Goal: Check status: Check status

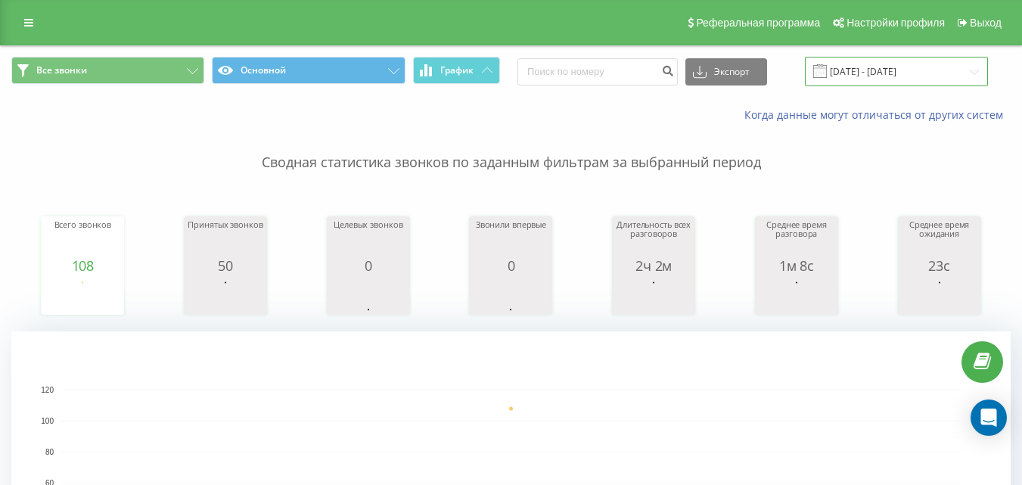
click at [895, 76] on input "[DATE] - [DATE]" at bounding box center [896, 71] width 183 height 29
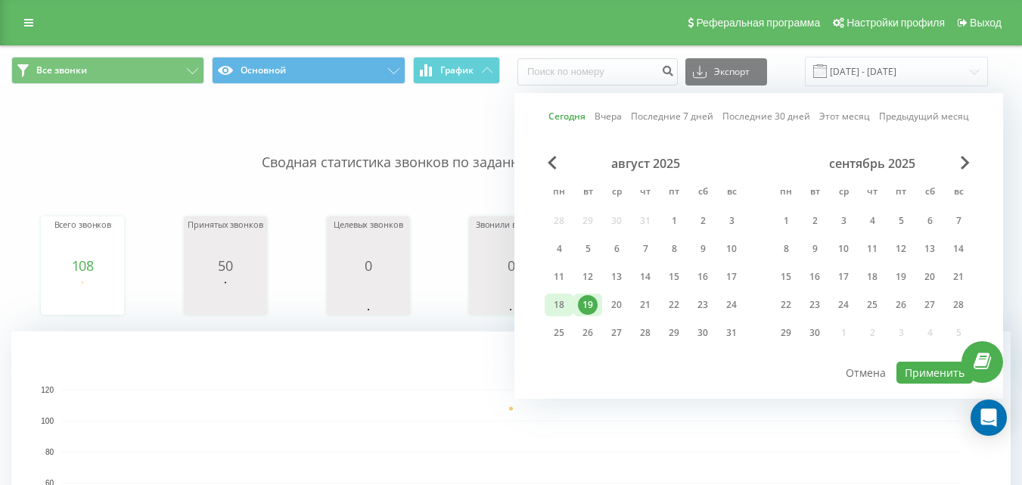
click at [567, 310] on div "18" at bounding box center [559, 305] width 20 height 20
click at [906, 375] on button "Применить" at bounding box center [934, 373] width 76 height 22
type input "[DATE] - [DATE]"
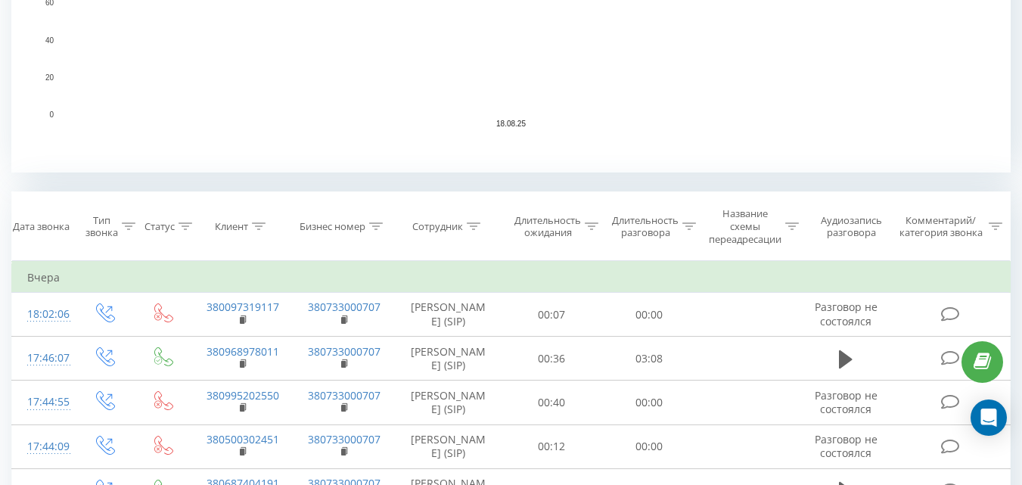
scroll to position [470, 0]
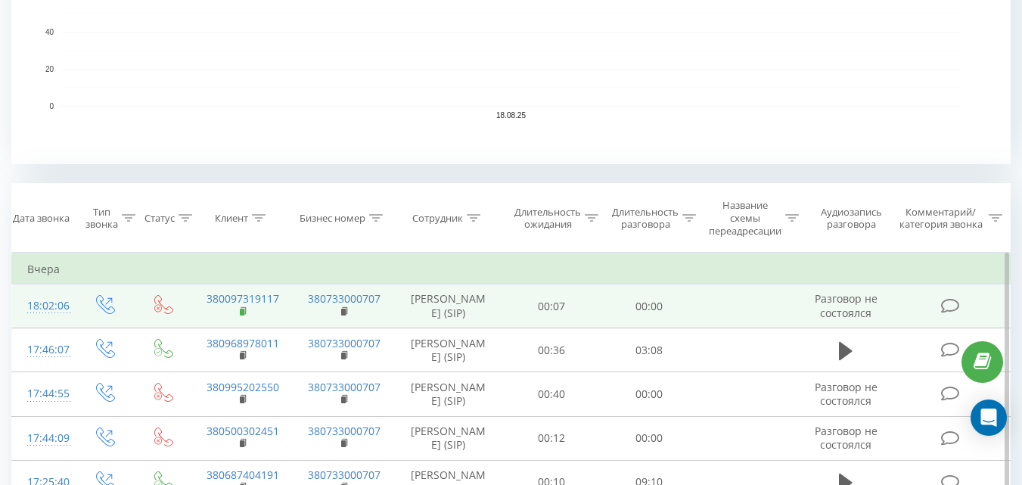
click at [244, 317] on icon at bounding box center [244, 311] width 8 height 11
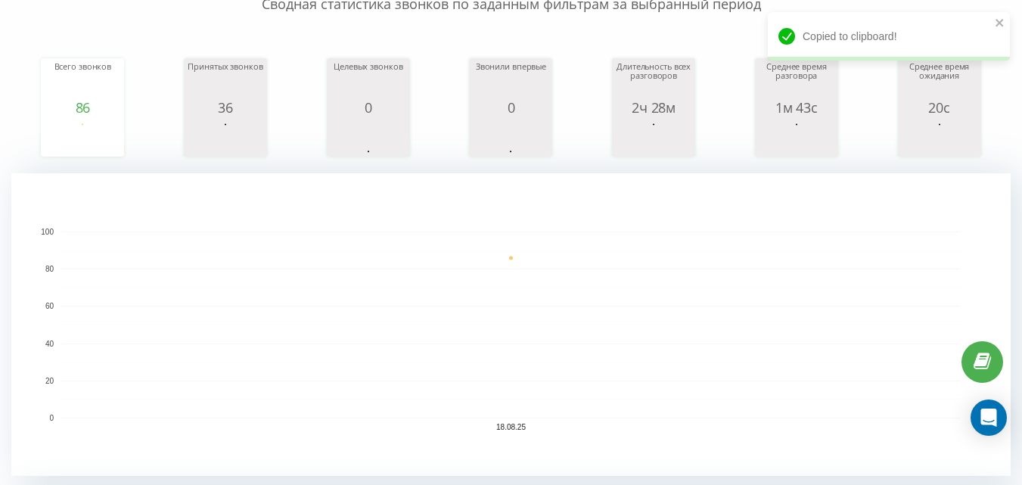
scroll to position [0, 0]
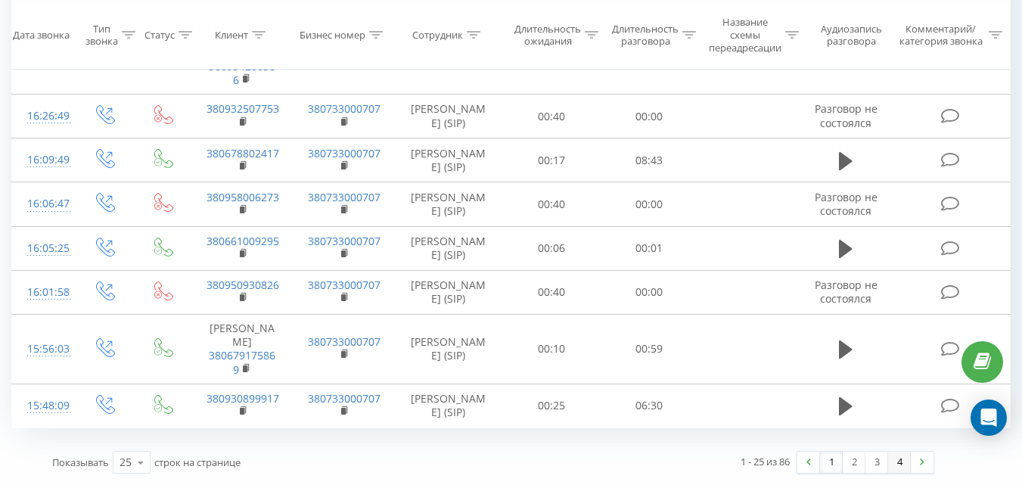
click at [906, 459] on link "4" at bounding box center [899, 462] width 23 height 21
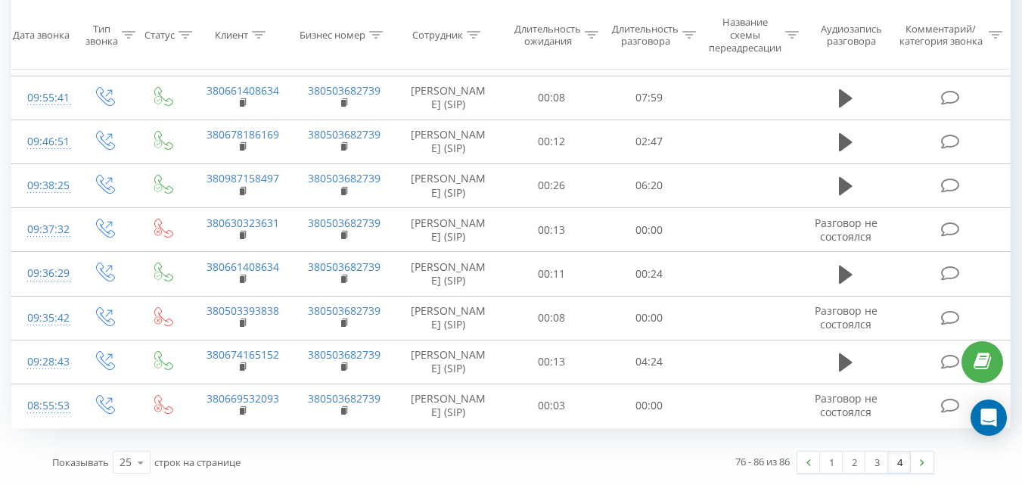
scroll to position [1089, 0]
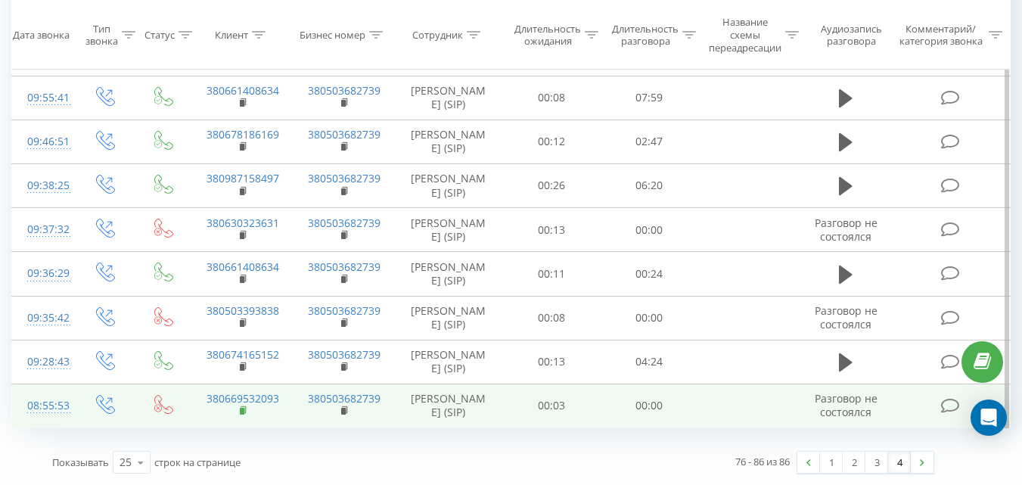
click at [243, 405] on span at bounding box center [244, 412] width 8 height 14
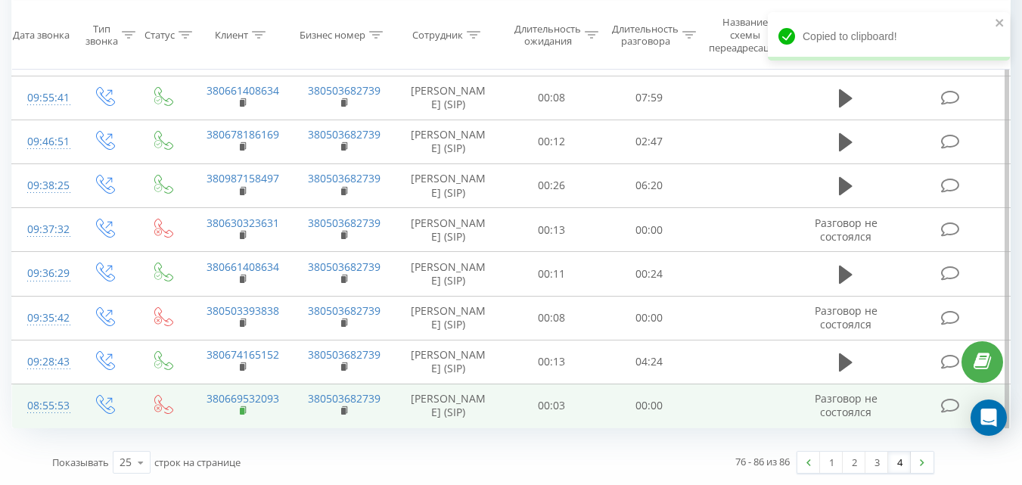
click at [243, 408] on rect at bounding box center [242, 411] width 5 height 7
